Goal: Find specific page/section: Find specific page/section

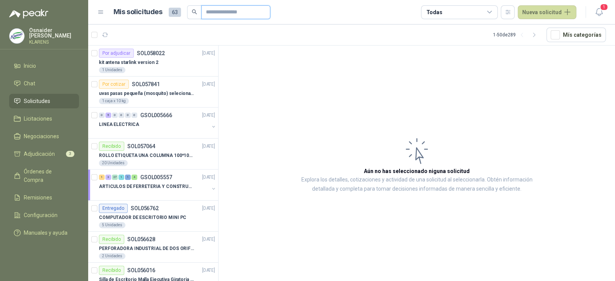
click at [210, 12] on input "text" at bounding box center [233, 12] width 54 height 13
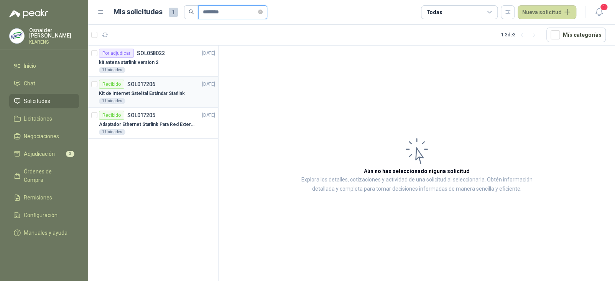
type input "********"
click at [149, 99] on div "1 Unidades" at bounding box center [157, 101] width 116 height 6
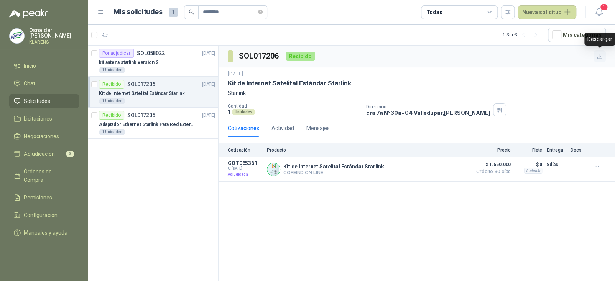
click at [598, 55] on icon "button" at bounding box center [599, 56] width 7 height 7
click at [262, 13] on icon "close-circle" at bounding box center [260, 12] width 5 height 5
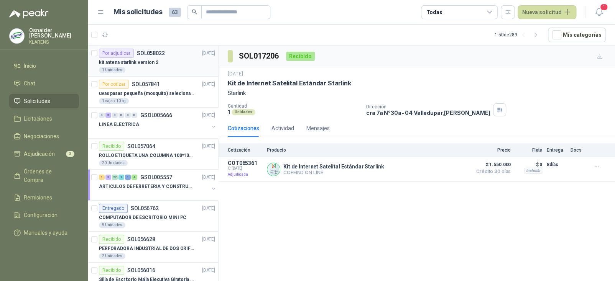
click at [165, 67] on div "1 Unidades" at bounding box center [157, 70] width 116 height 6
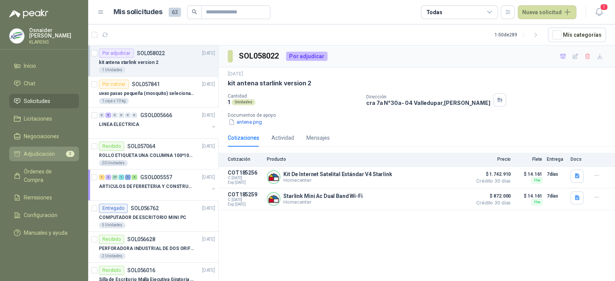
click at [50, 154] on span "Adjudicación" at bounding box center [39, 154] width 31 height 8
